Goal: Task Accomplishment & Management: Use online tool/utility

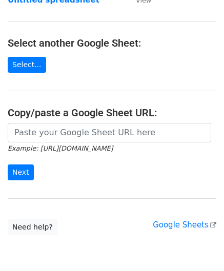
scroll to position [103, 0]
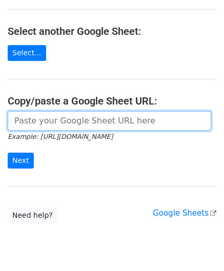
click at [45, 124] on input "url" at bounding box center [110, 120] width 204 height 19
paste input "[URL][DOMAIN_NAME]"
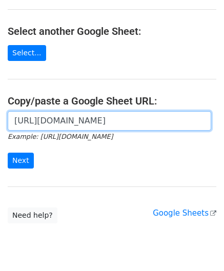
scroll to position [0, 240]
type input "[URL][DOMAIN_NAME]"
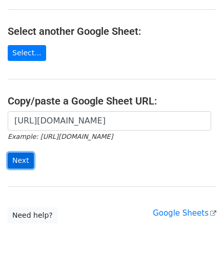
click at [18, 156] on input "Next" at bounding box center [21, 161] width 26 height 16
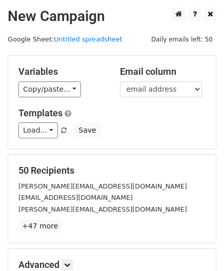
scroll to position [125, 0]
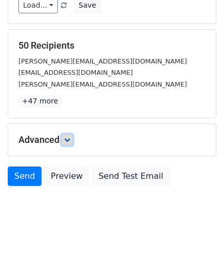
click at [68, 139] on icon at bounding box center [67, 140] width 6 height 6
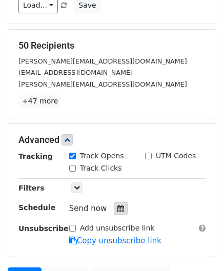
click at [117, 206] on icon at bounding box center [120, 208] width 7 height 7
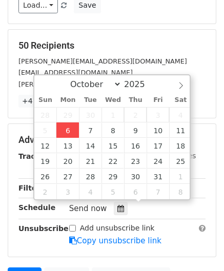
type input "[DATE] 12:00"
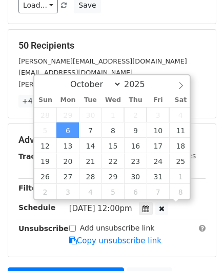
scroll to position [0, 0]
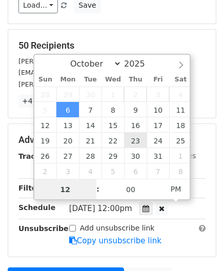
paste input "Hour"
type input "2"
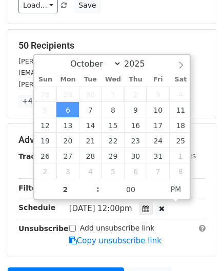
type input "[DATE] 14:00"
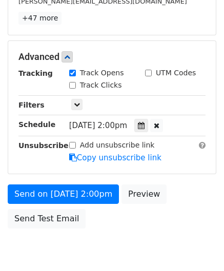
scroll to position [249, 0]
